Goal: Task Accomplishment & Management: Use online tool/utility

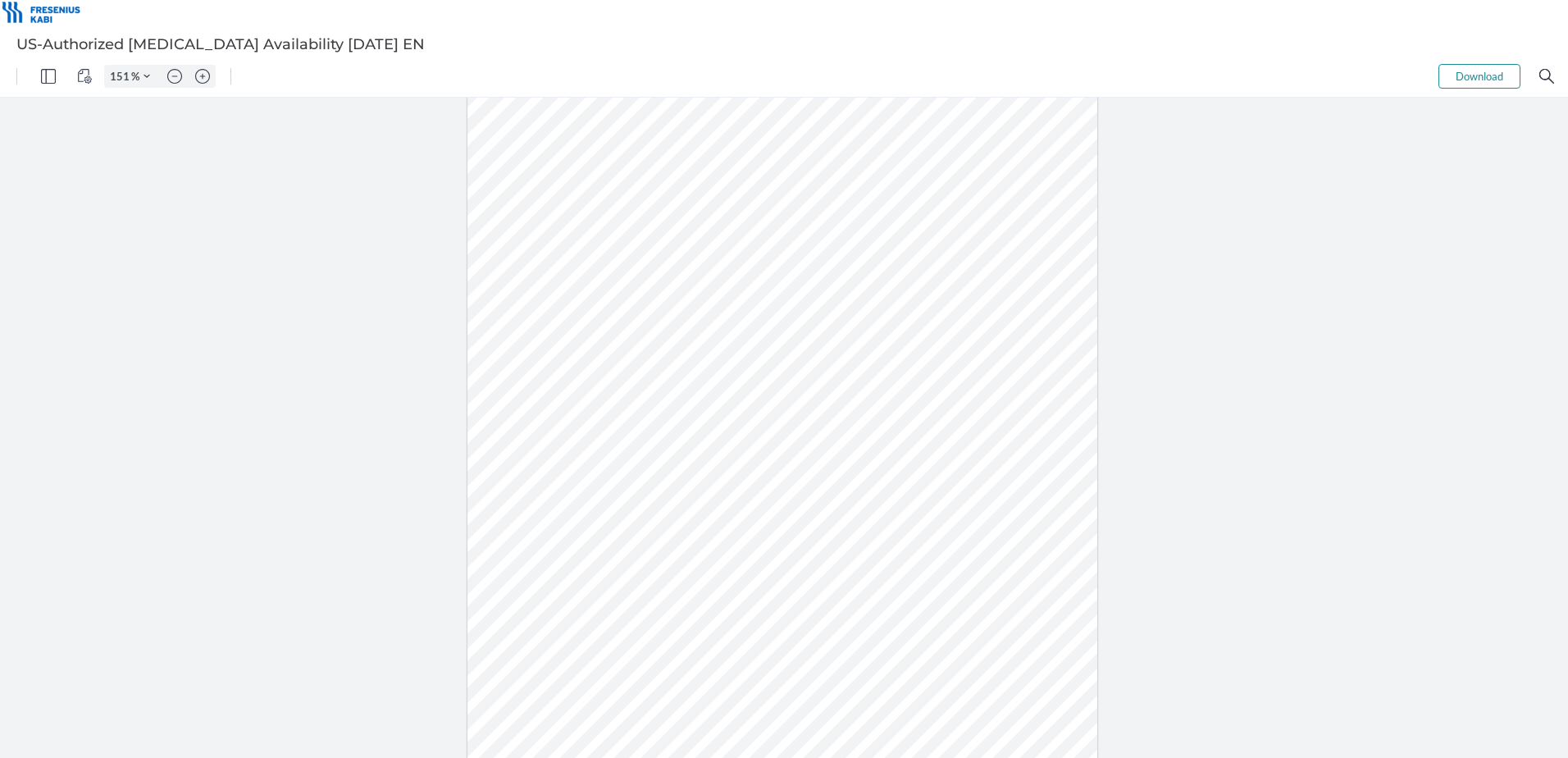
type input "201"
drag, startPoint x: 751, startPoint y: 199, endPoint x: 1063, endPoint y: 220, distance: 312.7
click at [1063, 220] on div at bounding box center [783, 428] width 1007 height 1303
type input "201"
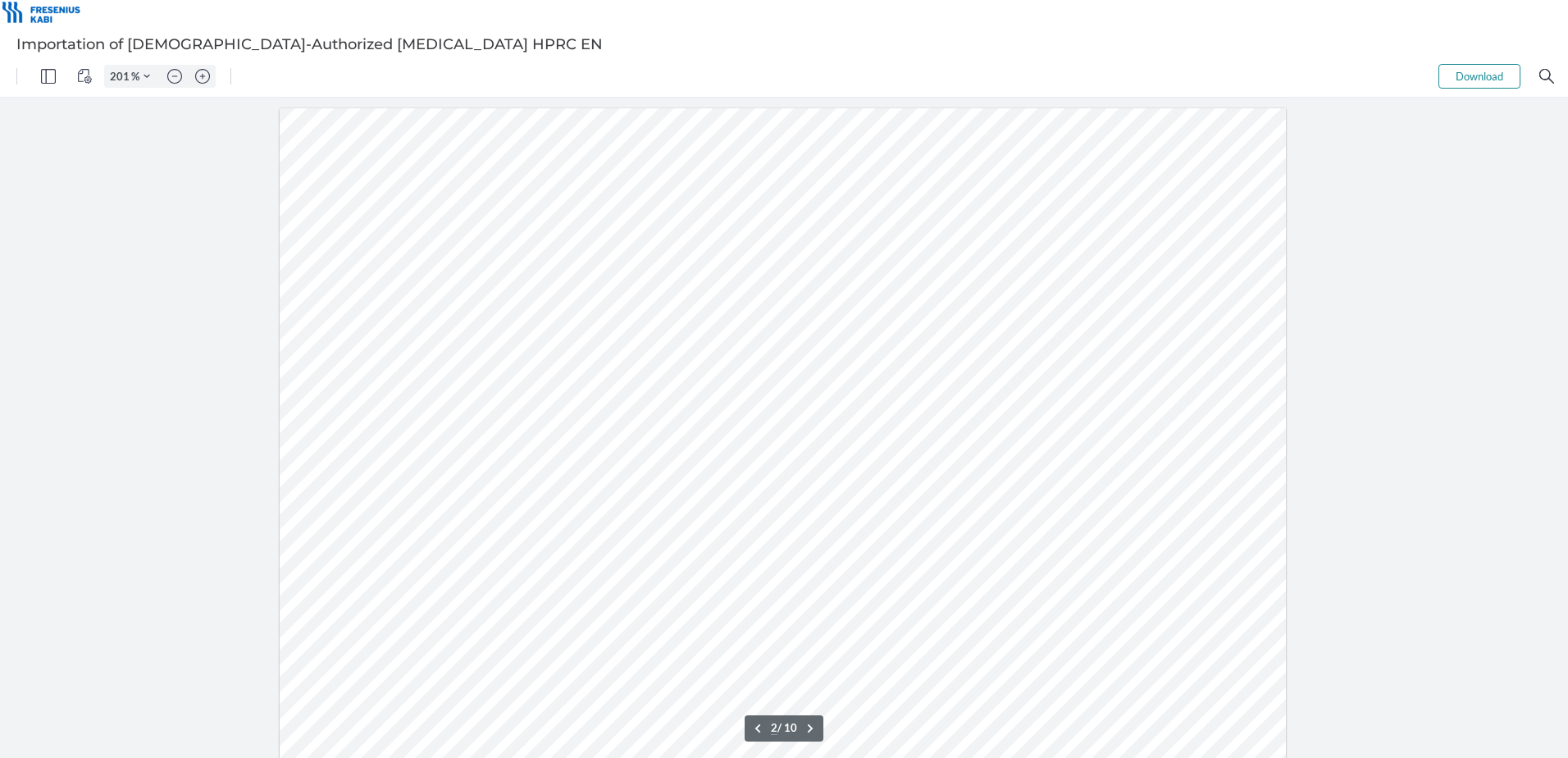
scroll to position [1312, 0]
type input "1"
drag, startPoint x: 1021, startPoint y: 233, endPoint x: 856, endPoint y: 265, distance: 168.1
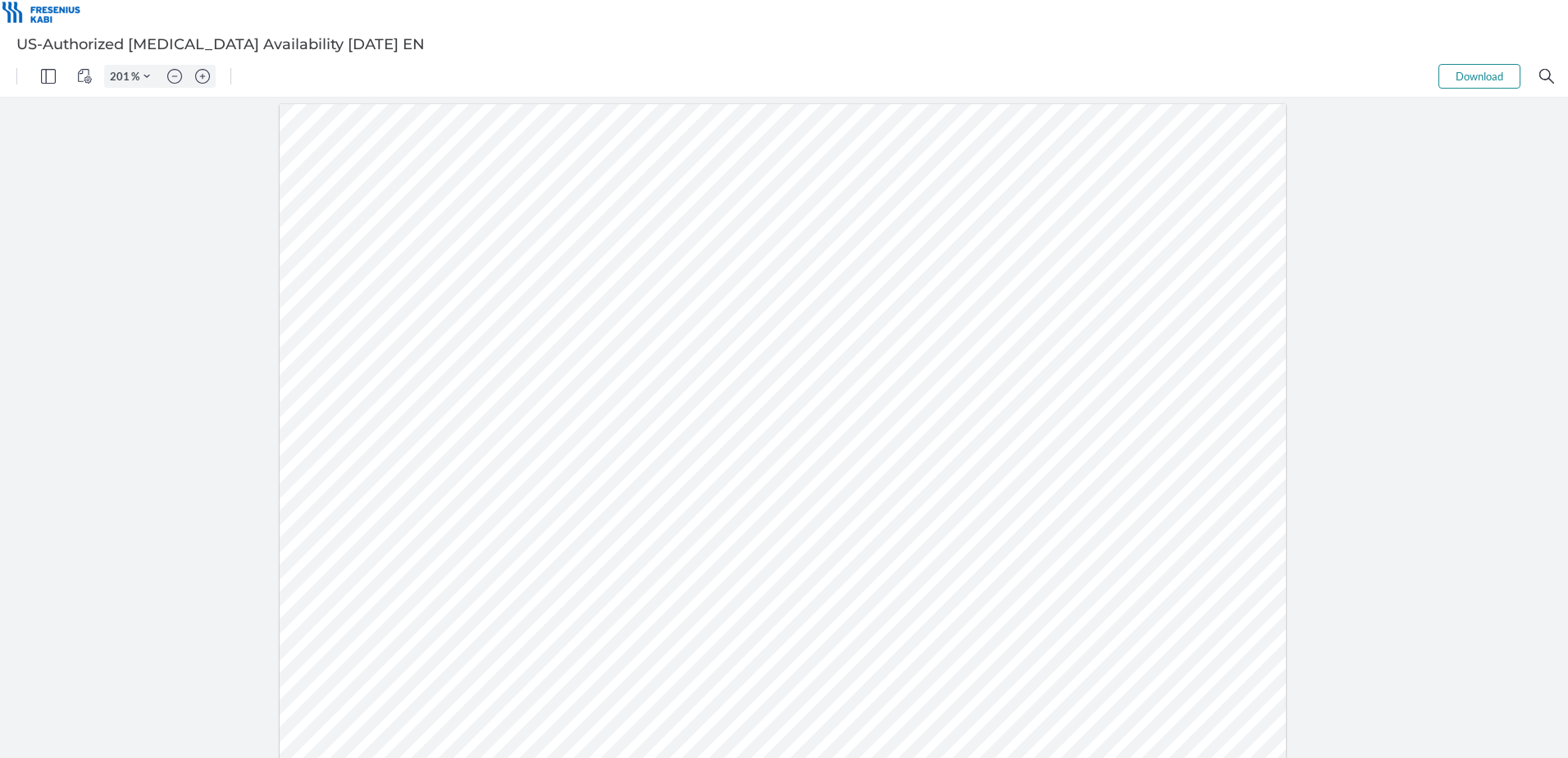
scroll to position [327, 0]
